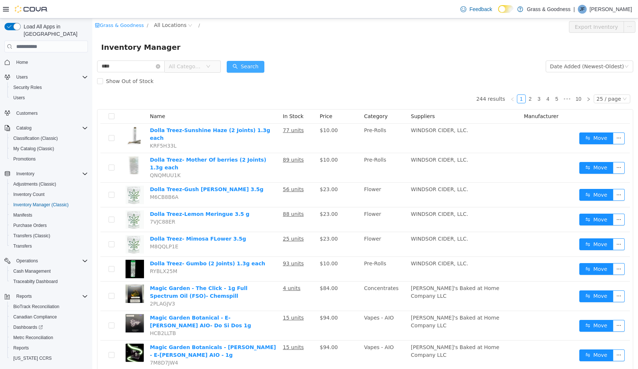
click at [264, 66] on button "Search" at bounding box center [246, 67] width 38 height 12
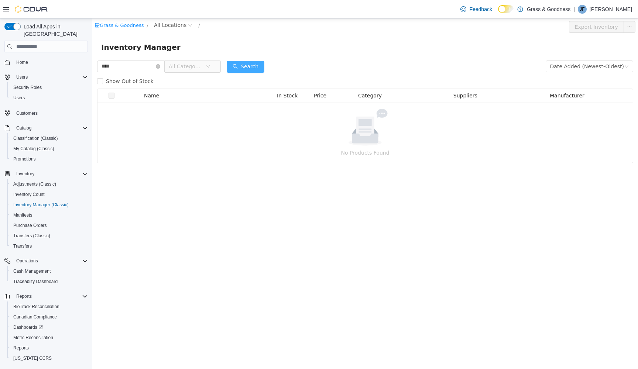
click at [256, 67] on button "Search" at bounding box center [246, 67] width 38 height 12
click at [202, 67] on span "All Categories" at bounding box center [186, 66] width 34 height 7
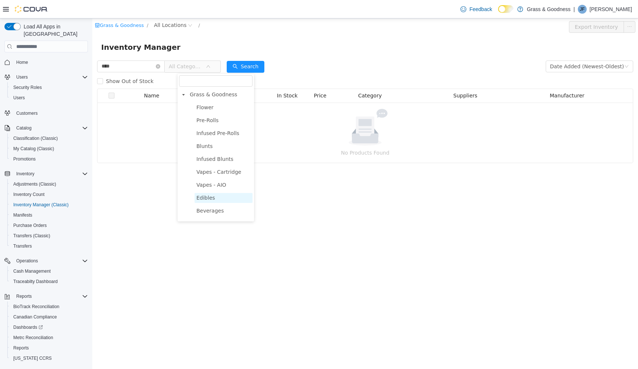
click at [206, 201] on span "Edibles" at bounding box center [205, 198] width 18 height 6
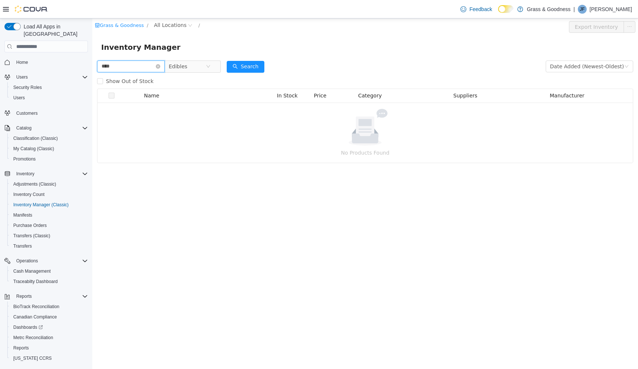
click at [114, 69] on input "****" at bounding box center [131, 67] width 68 height 12
type input "*"
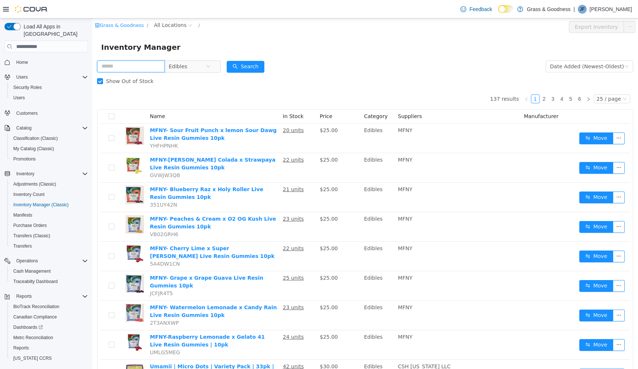
click at [111, 67] on input "text" at bounding box center [131, 67] width 68 height 12
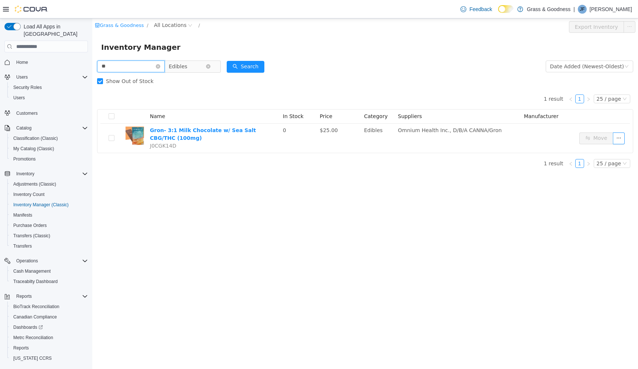
type input "*"
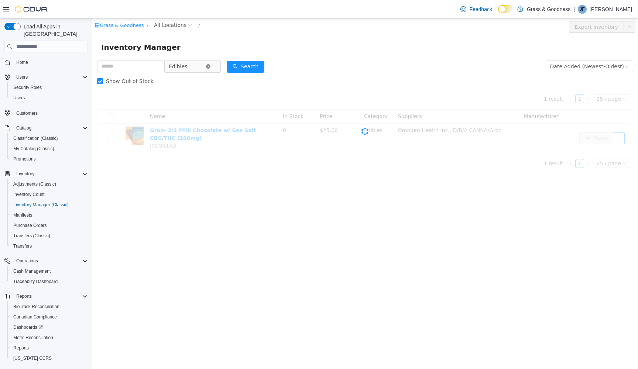
click at [210, 66] on icon "icon: close-circle" at bounding box center [208, 66] width 4 height 4
click at [210, 66] on icon "icon: down" at bounding box center [208, 66] width 4 height 4
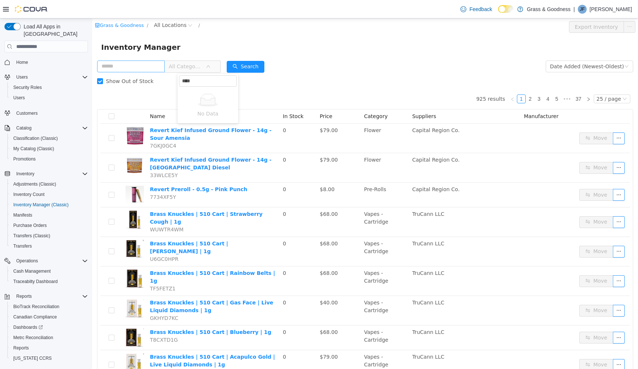
type input "****"
click at [149, 62] on input "text" at bounding box center [131, 67] width 68 height 12
type input "****"
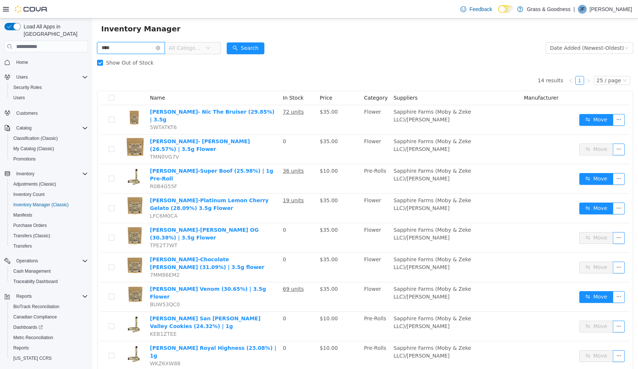
scroll to position [14, 0]
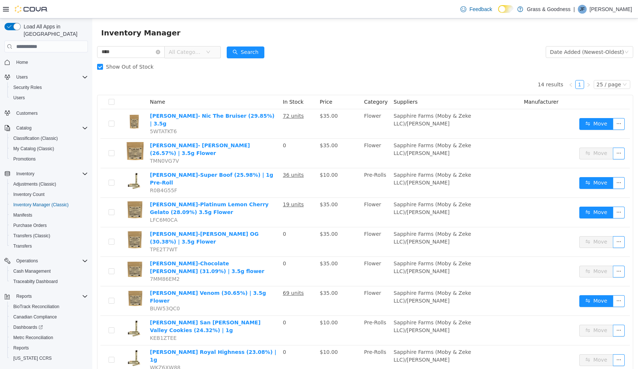
click at [210, 52] on icon "icon: down" at bounding box center [208, 52] width 4 height 3
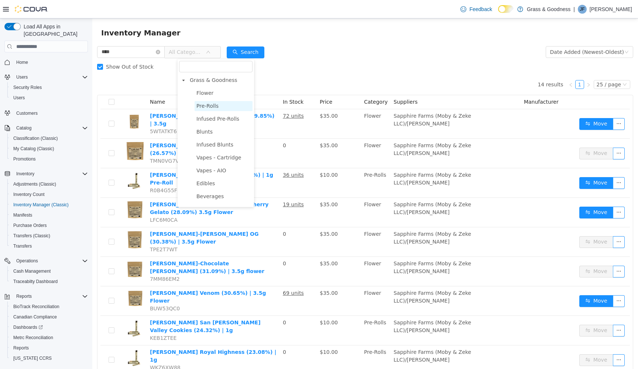
click at [201, 107] on span "Pre-Rolls" at bounding box center [207, 106] width 22 height 6
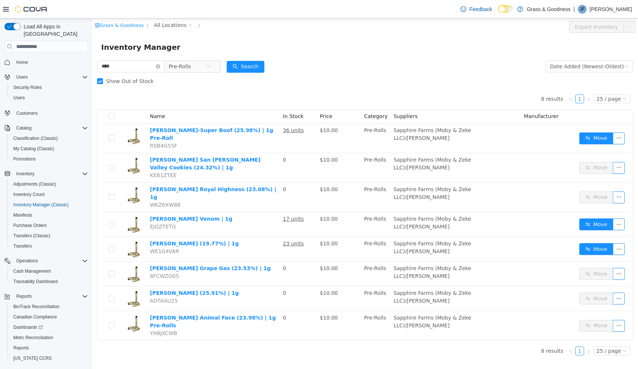
scroll to position [0, 0]
click at [210, 66] on icon "icon: close-circle" at bounding box center [208, 66] width 4 height 4
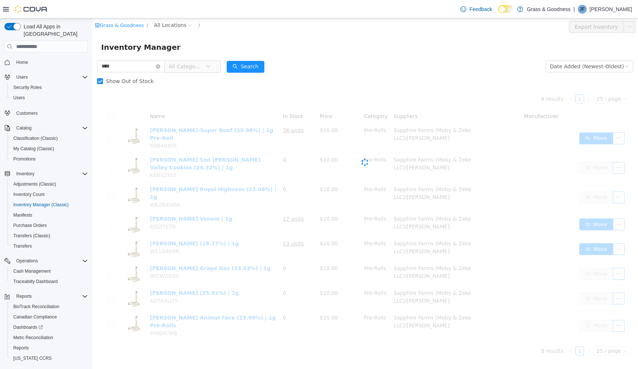
click at [210, 66] on icon "icon: down" at bounding box center [208, 66] width 4 height 3
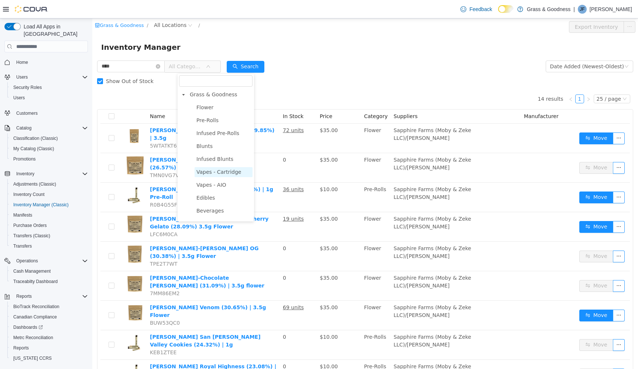
click at [217, 171] on span "Vapes - Cartridge" at bounding box center [218, 172] width 45 height 6
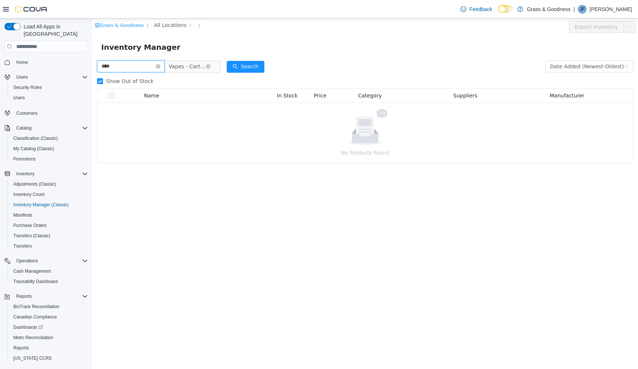
drag, startPoint x: 114, startPoint y: 68, endPoint x: 68, endPoint y: 68, distance: 45.8
click at [92, 68] on html "Grass & Goodness / All Locations / Export Inventory Inventory Manager **** Vape…" at bounding box center [365, 193] width 546 height 351
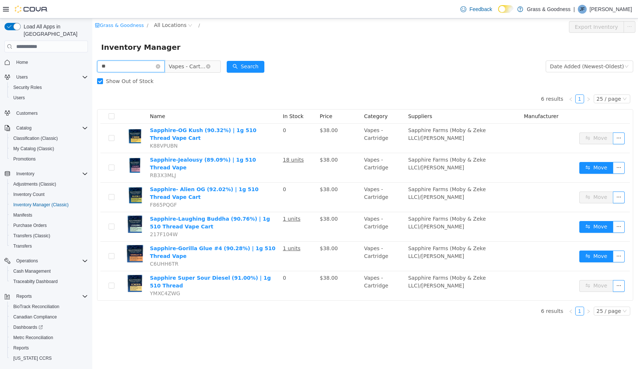
type input "*"
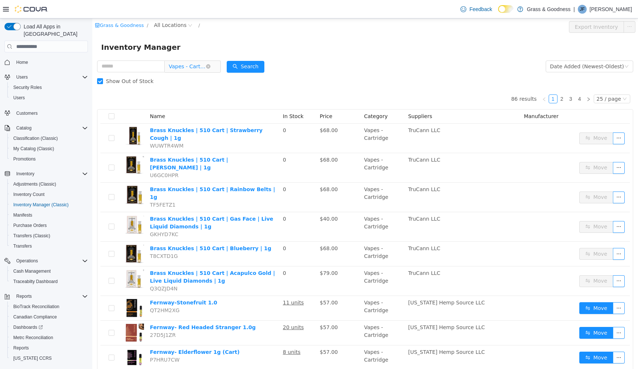
click at [215, 65] on span "Vapes - Cartridge" at bounding box center [189, 67] width 51 height 12
click at [127, 64] on input "text" at bounding box center [131, 67] width 68 height 12
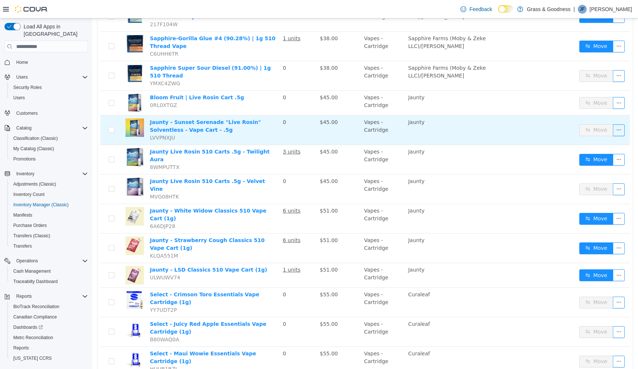
type input "***"
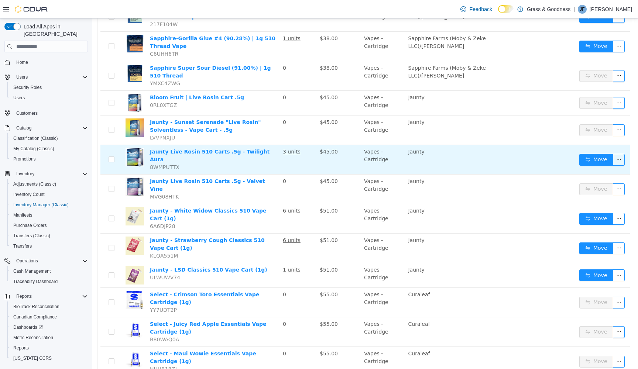
scroll to position [456, 0]
drag, startPoint x: 294, startPoint y: 106, endPoint x: 362, endPoint y: 138, distance: 75.6
click at [362, 138] on tbody "Brass Knuckles | 510 Cart | Strawberry Cough | 1g WUWTR4WM 0 $68.00 Vapes - Car…" at bounding box center [364, 21] width 529 height 709
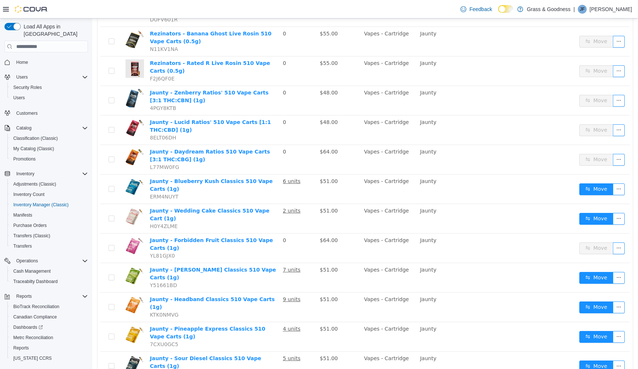
scroll to position [471, 0]
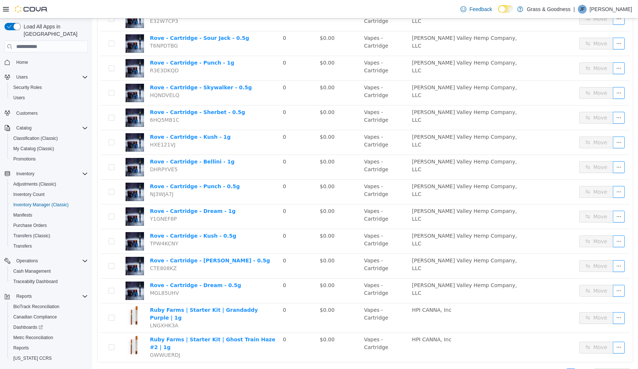
click at [582, 369] on link "4" at bounding box center [579, 373] width 8 height 8
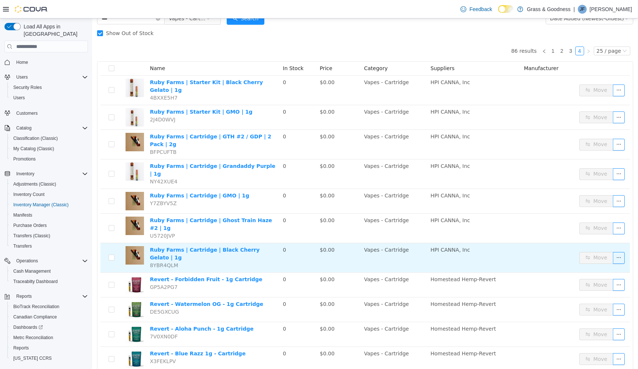
scroll to position [48, 0]
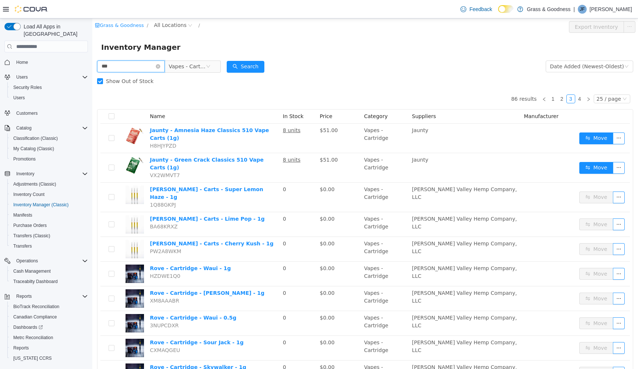
drag, startPoint x: 110, startPoint y: 68, endPoint x: 82, endPoint y: 66, distance: 28.2
click at [92, 66] on html "Grass & Goodness / All Locations / Export Inventory Inventory Manager *** Vapes…" at bounding box center [365, 193] width 546 height 351
type input "*"
click at [210, 69] on icon "icon: close-circle" at bounding box center [208, 66] width 4 height 4
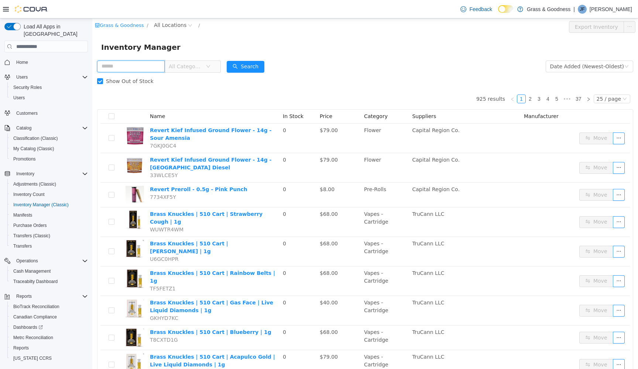
click at [130, 69] on input "text" at bounding box center [131, 67] width 68 height 12
type input "*"
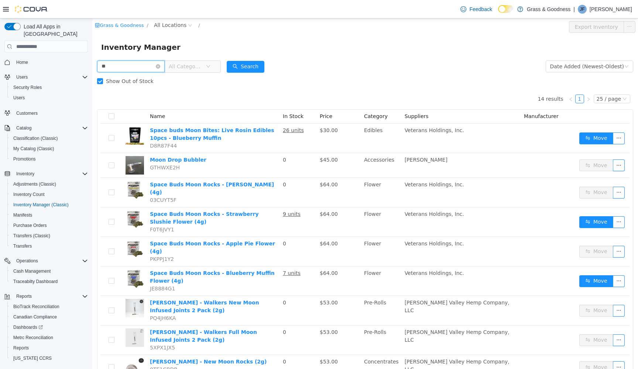
type input "*"
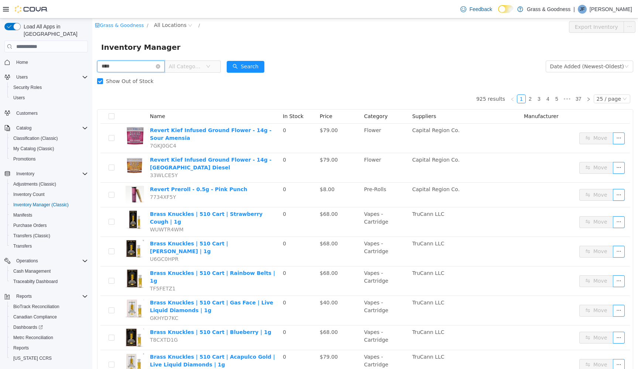
type input "****"
